Goal: Transaction & Acquisition: Purchase product/service

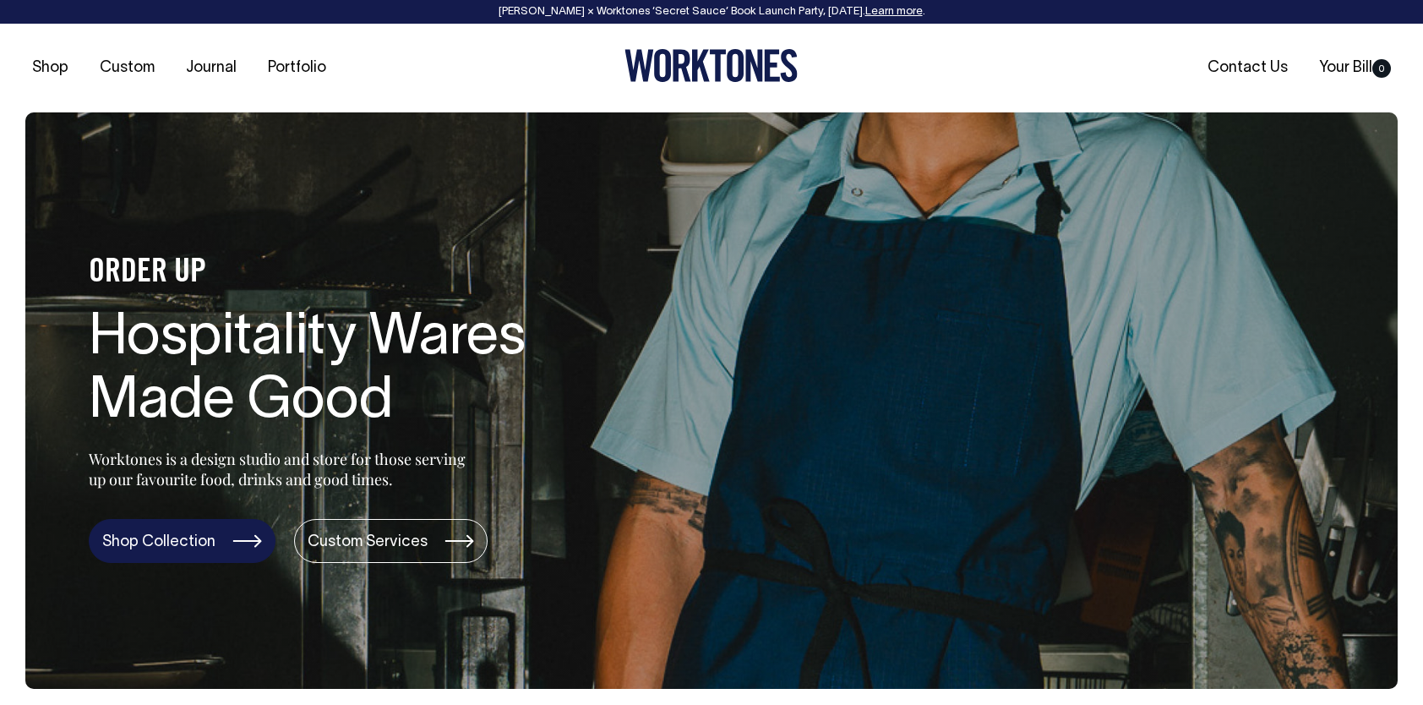
click at [246, 538] on link "Shop Collection" at bounding box center [182, 541] width 187 height 44
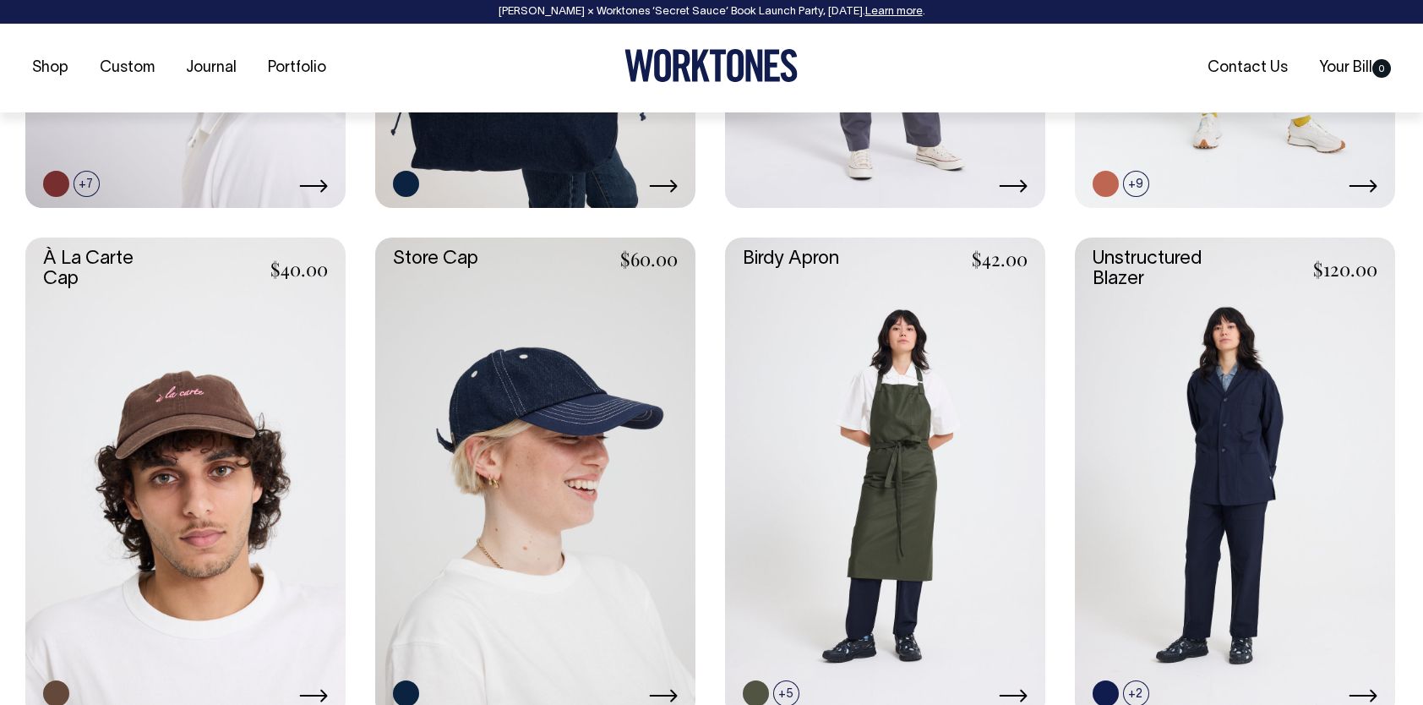
scroll to position [1119, 0]
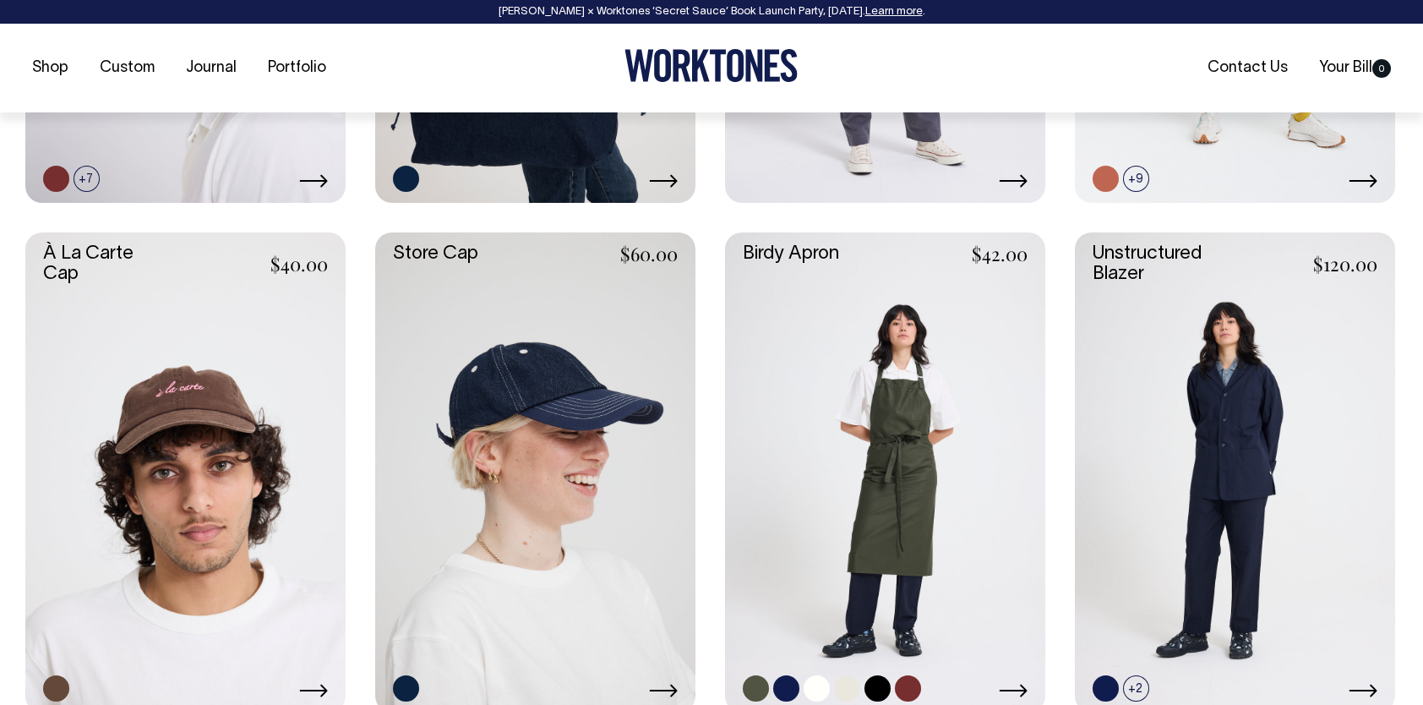
click at [909, 412] on link at bounding box center [885, 472] width 320 height 481
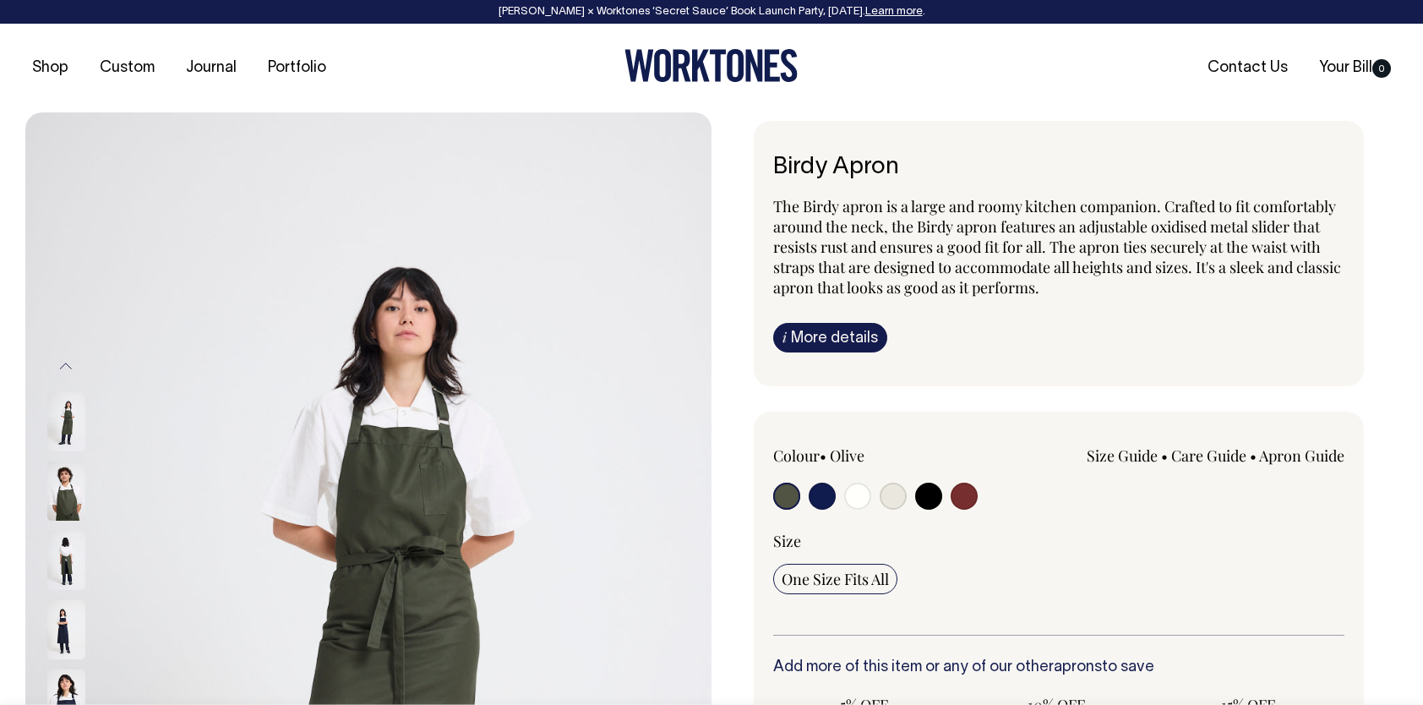
click at [891, 494] on input "radio" at bounding box center [893, 496] width 27 height 27
radio input "true"
select select "Natural"
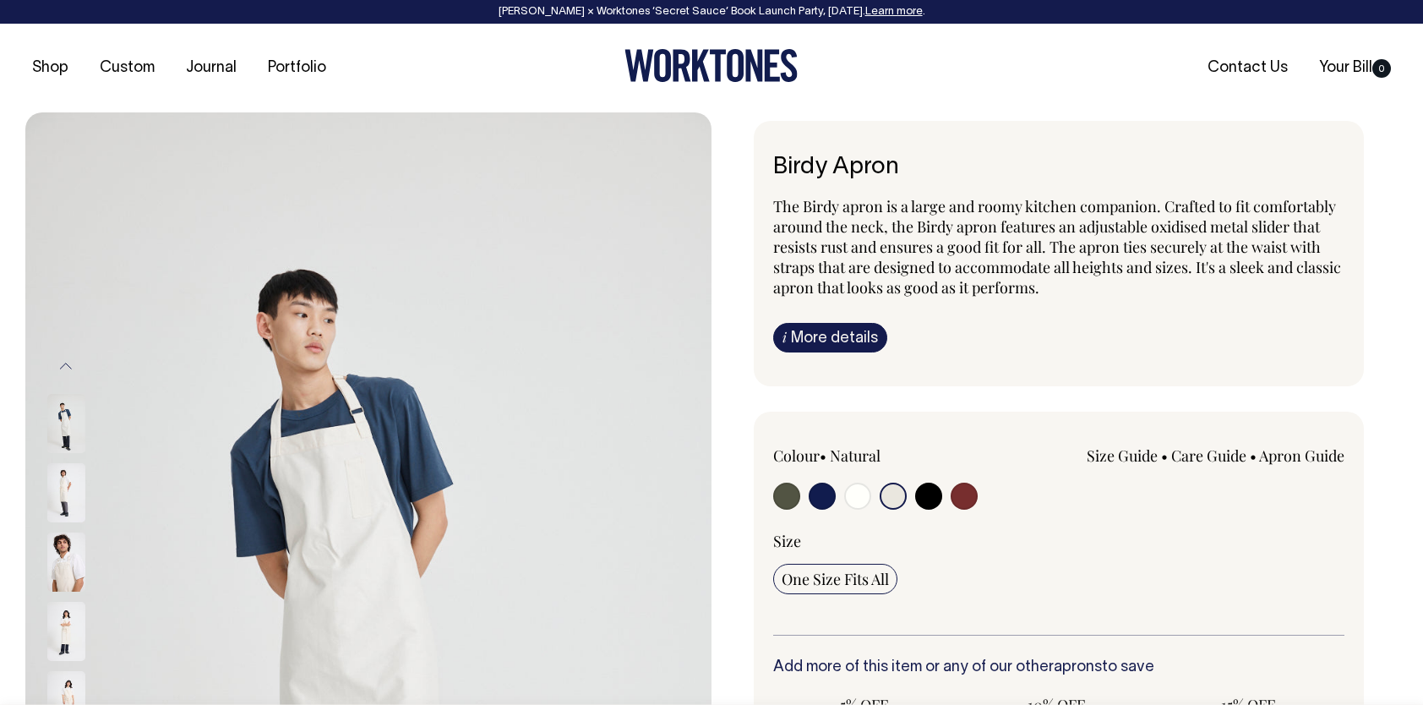
click at [852, 494] on input "radio" at bounding box center [857, 496] width 27 height 27
radio input "true"
select select "Off-White"
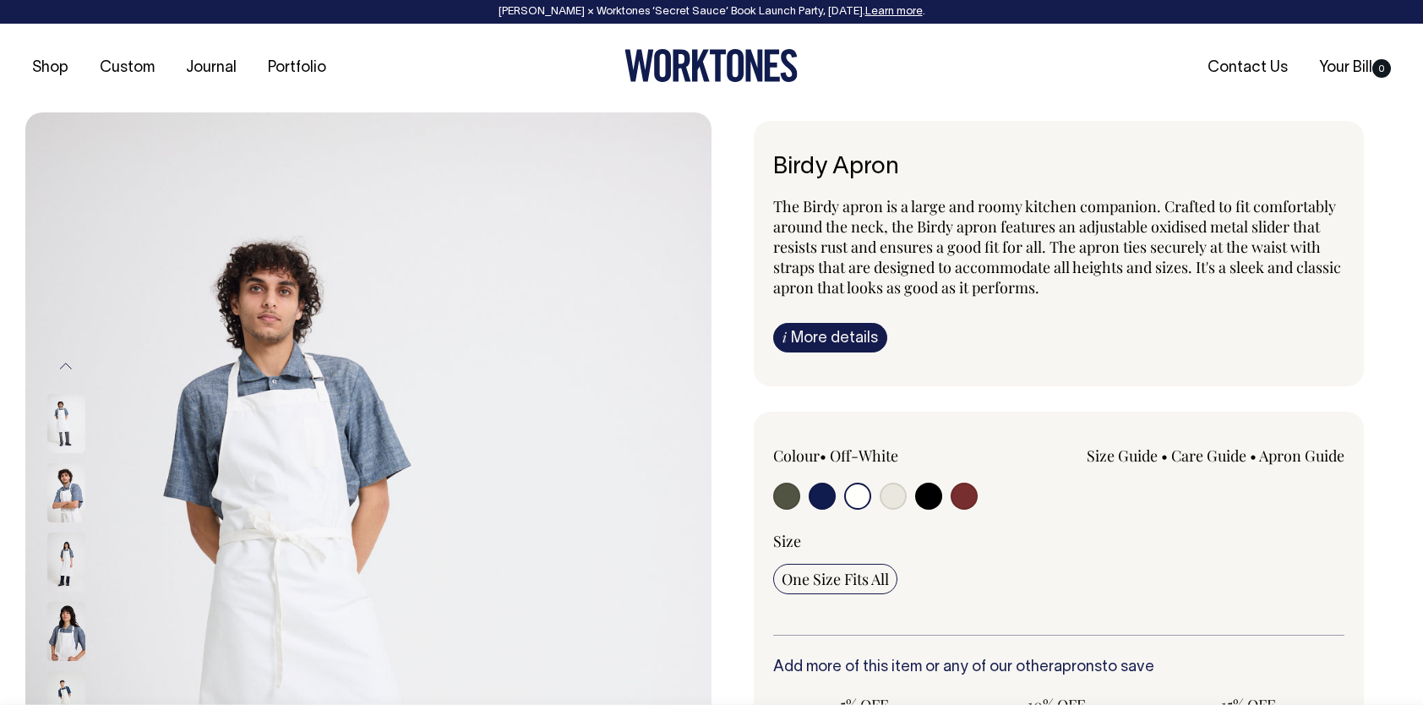
click at [893, 492] on input "radio" at bounding box center [893, 496] width 27 height 27
radio input "true"
select select "Natural"
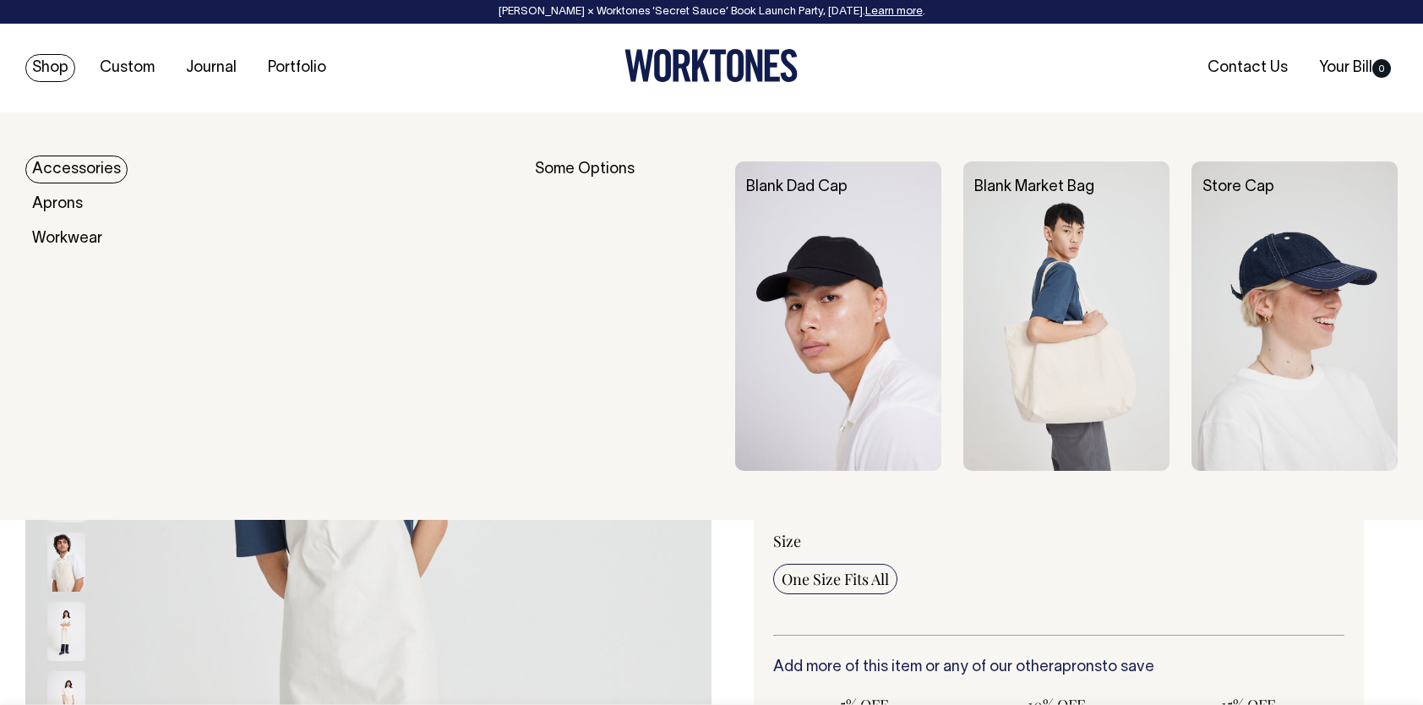
click at [51, 67] on link "Shop" at bounding box center [50, 68] width 50 height 28
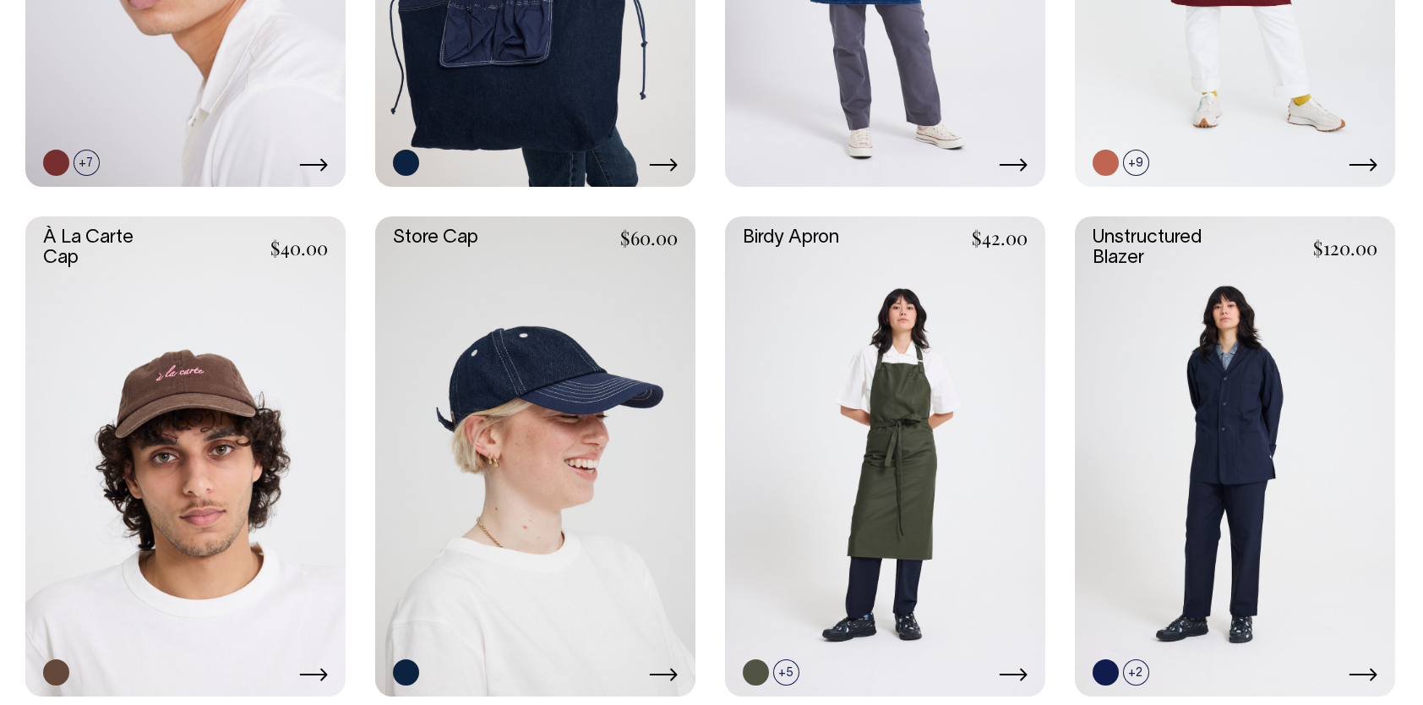
scroll to position [1133, 0]
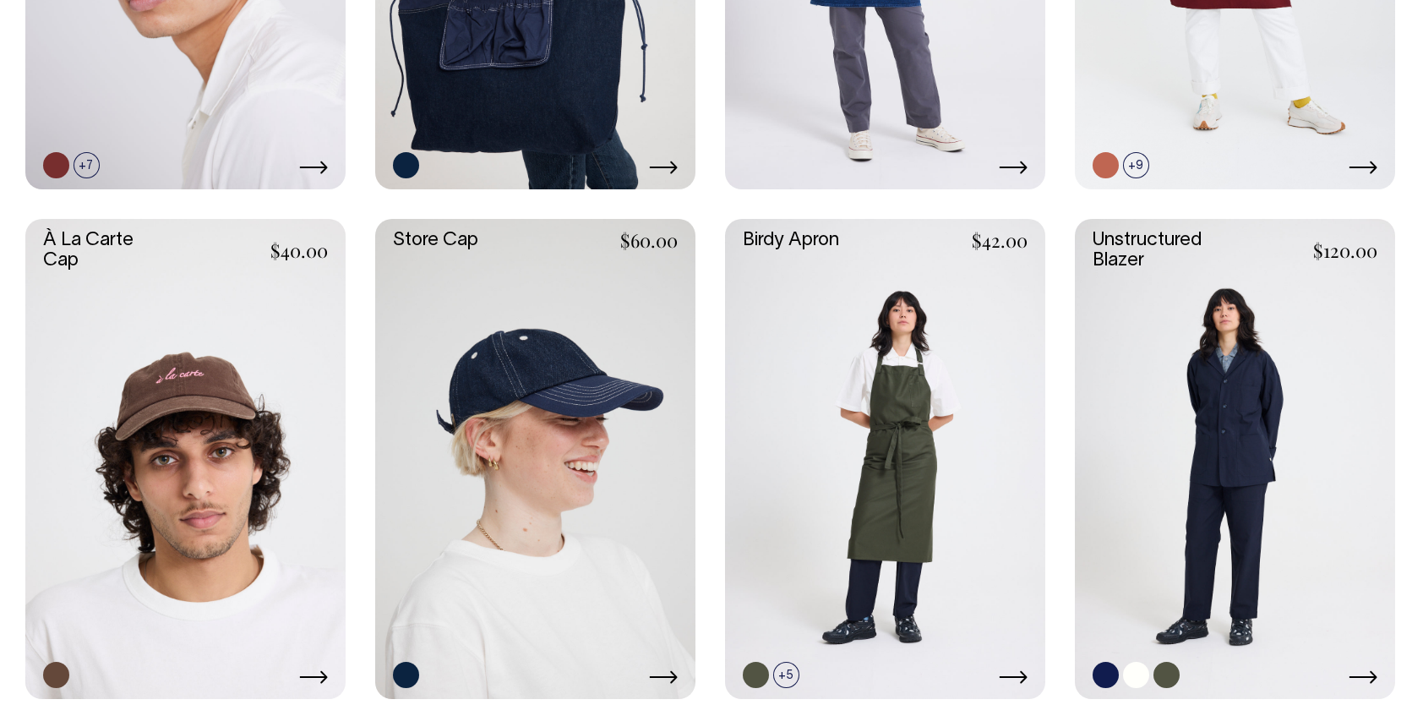
click at [1237, 408] on link at bounding box center [1235, 459] width 320 height 481
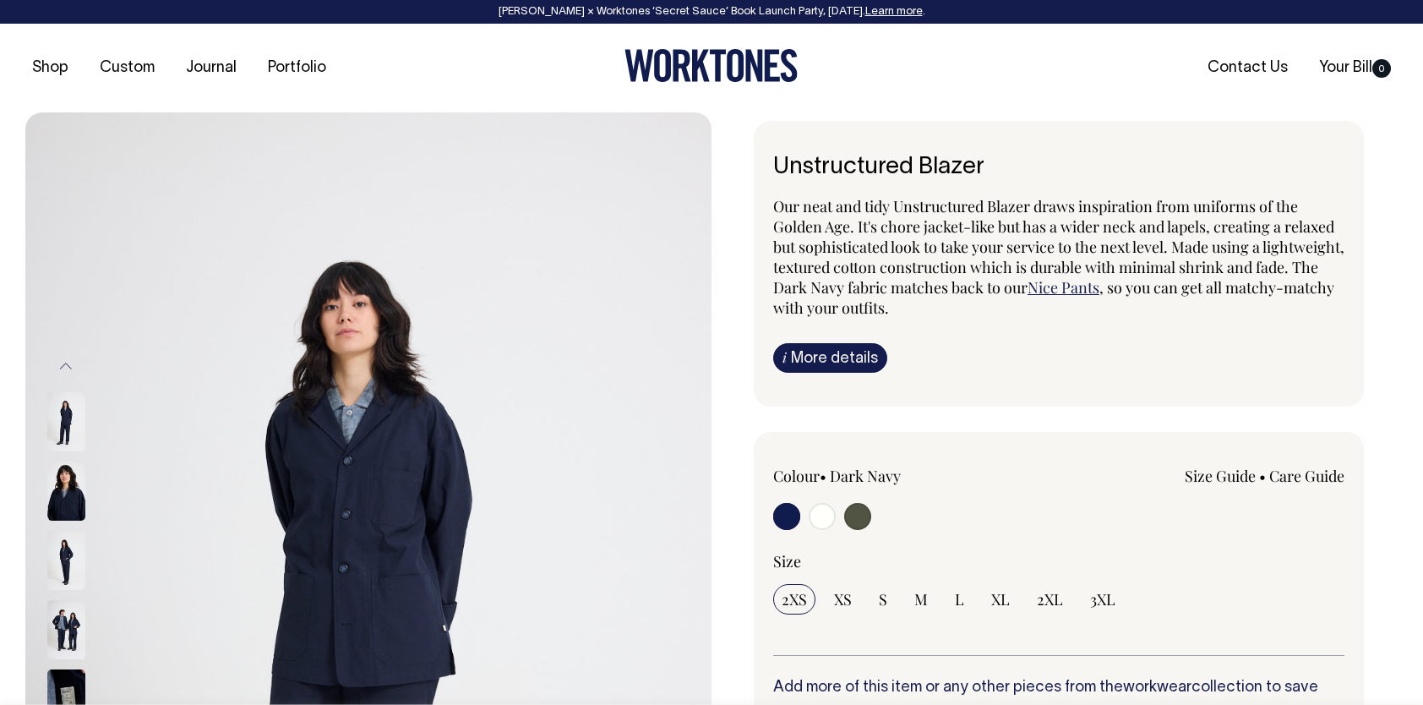
click at [859, 516] on input "radio" at bounding box center [857, 516] width 27 height 27
radio input "true"
select select "Olive"
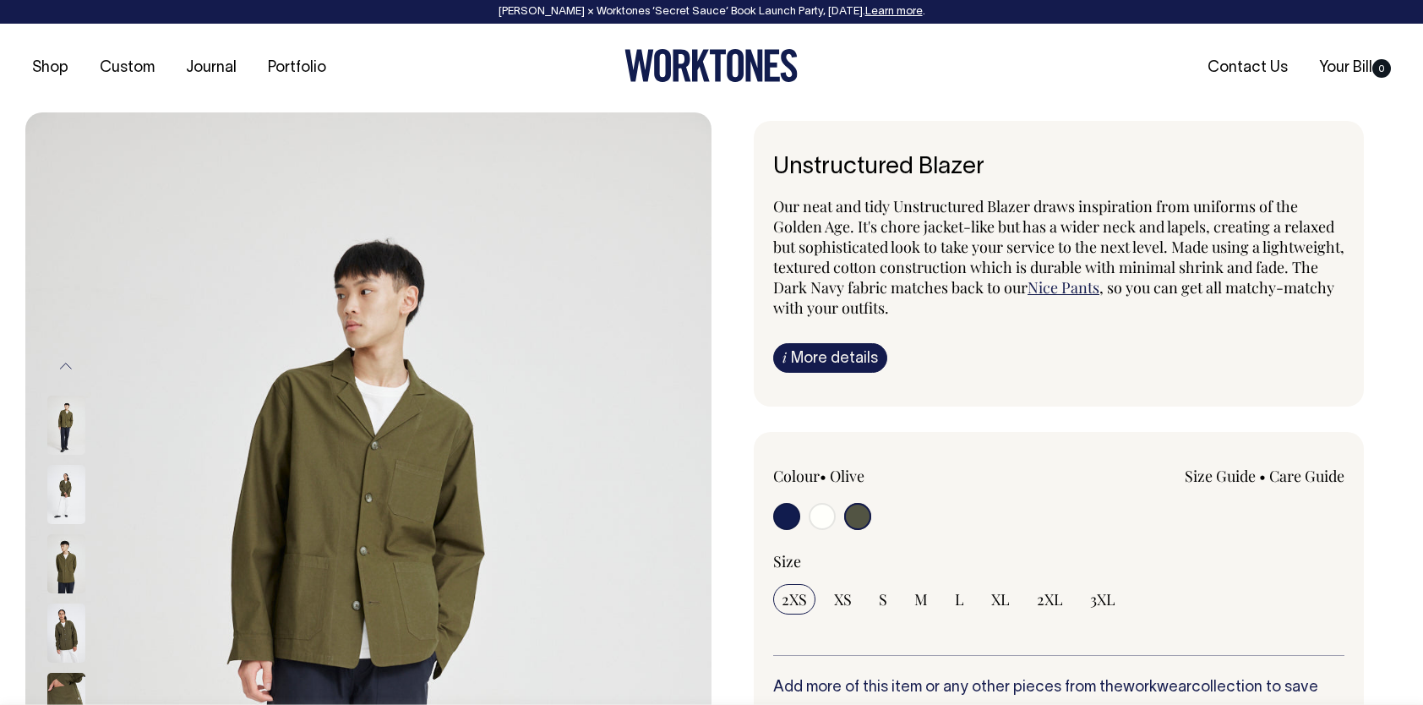
click at [822, 516] on input "radio" at bounding box center [822, 516] width 27 height 27
radio input "true"
radio input "false"
radio input "true"
select select "Off-White"
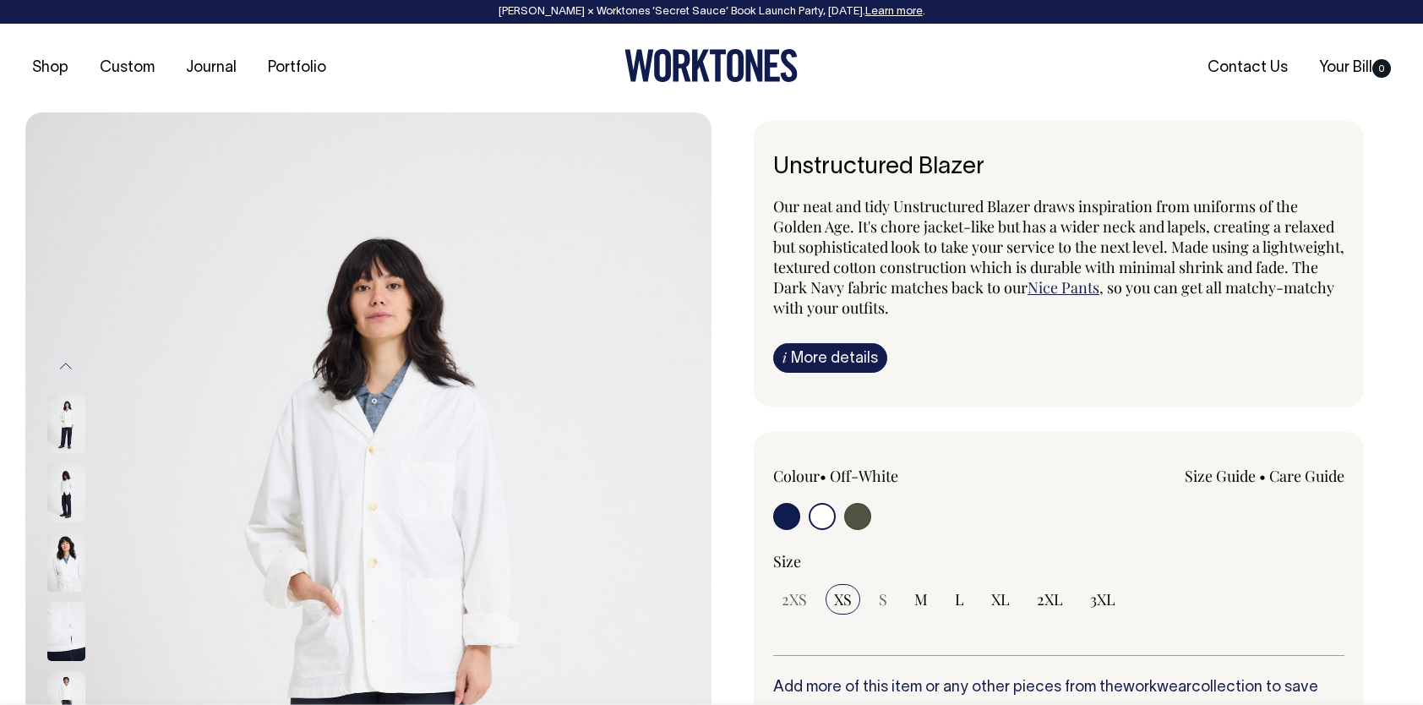
drag, startPoint x: 774, startPoint y: 161, endPoint x: 990, endPoint y: 163, distance: 215.5
click at [990, 163] on h6 "Unstructured Blazer" at bounding box center [1058, 168] width 571 height 26
copy h6 "Unstructured Blazer"
